Goal: Information Seeking & Learning: Learn about a topic

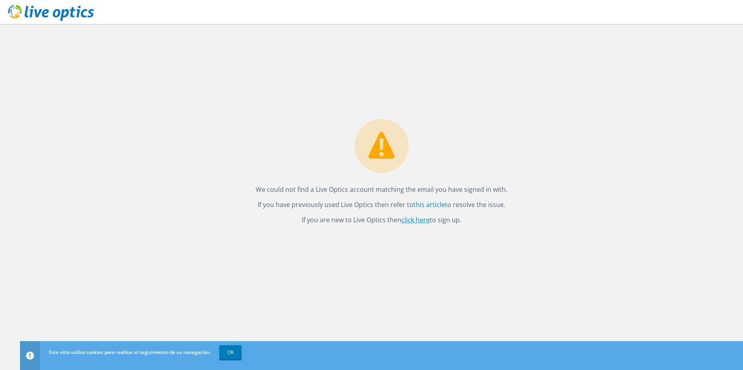
click at [415, 218] on link "click here" at bounding box center [415, 219] width 28 height 9
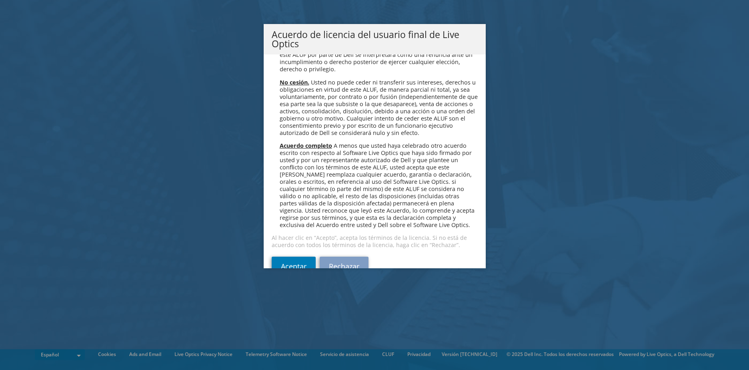
scroll to position [3429, 0]
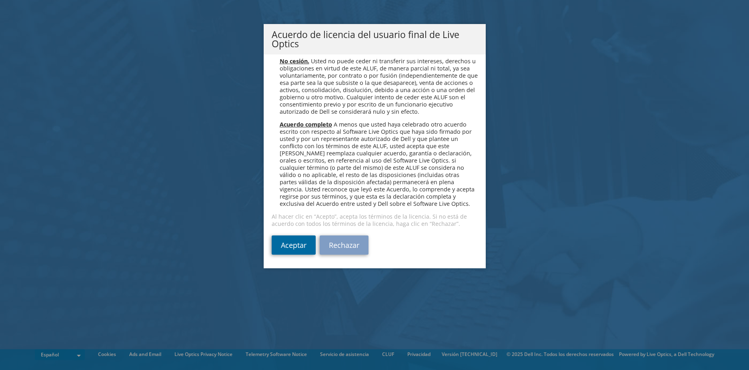
click at [279, 245] on link "Aceptar" at bounding box center [294, 244] width 44 height 19
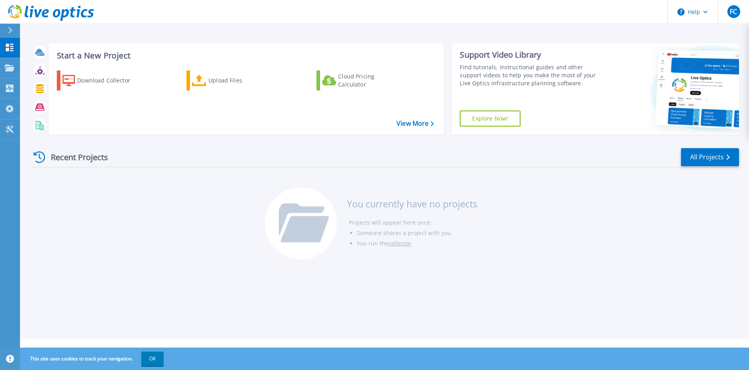
click at [488, 164] on div "Recent Projects All Projects" at bounding box center [385, 157] width 708 height 20
click at [478, 128] on div "Support Video Library Find tutorials, instructional guides and other support vi…" at bounding box center [529, 88] width 154 height 91
click at [489, 123] on link "Explore Now!" at bounding box center [490, 118] width 61 height 16
